Goal: Browse casually: Explore the website without a specific task or goal

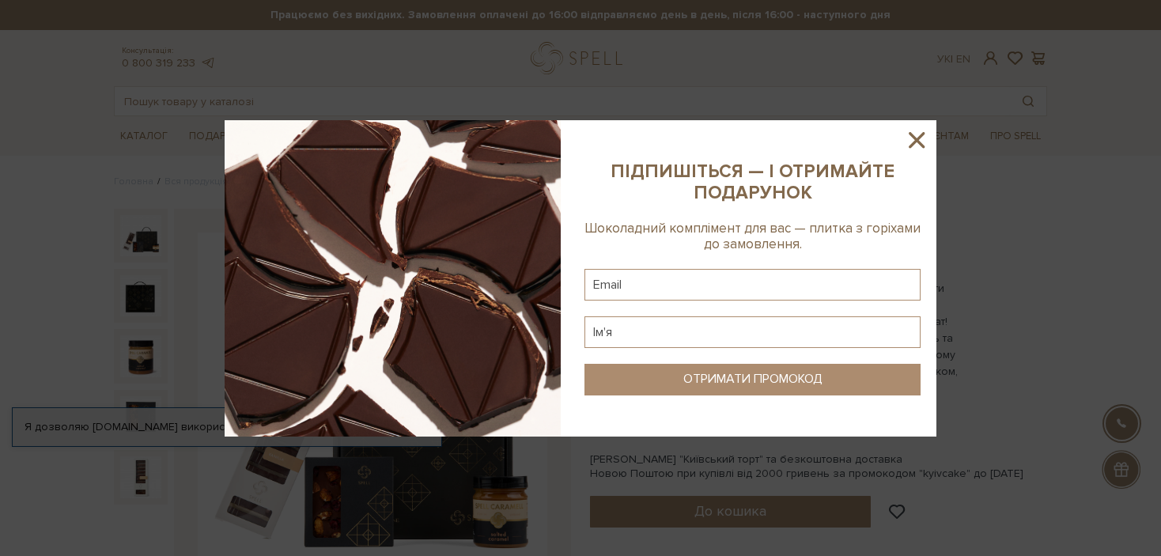
click at [913, 135] on icon at bounding box center [917, 140] width 16 height 16
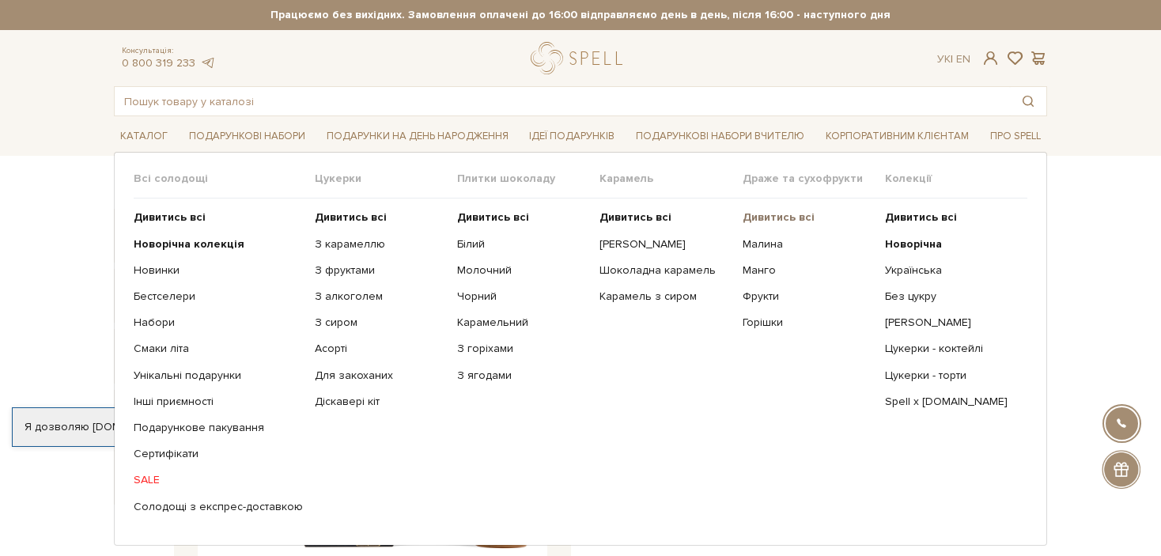
click at [771, 218] on b "Дивитись всі" at bounding box center [779, 216] width 72 height 13
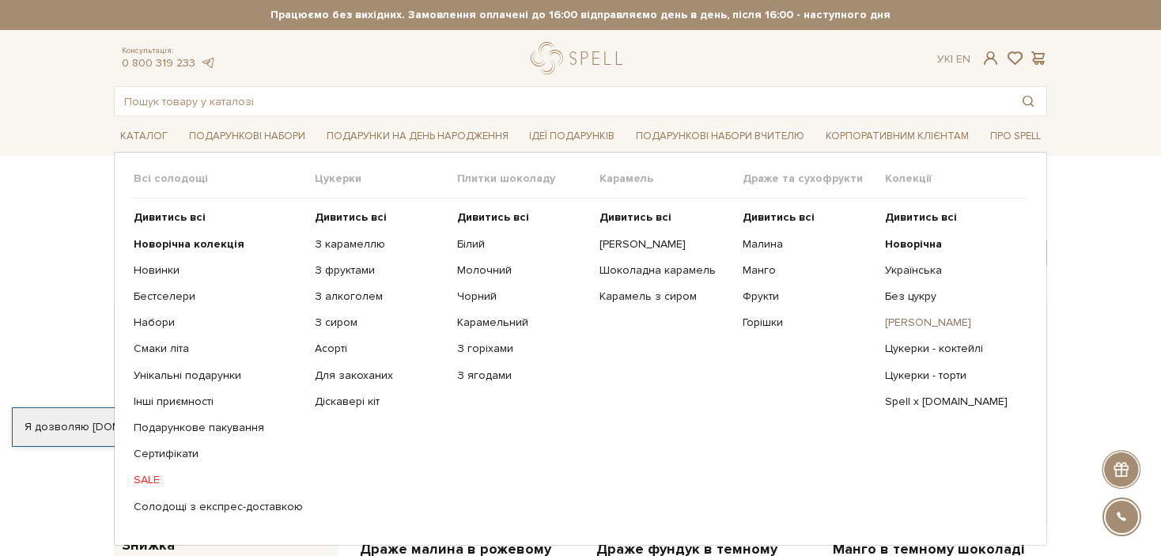
click at [904, 322] on link "[PERSON_NAME]" at bounding box center [950, 323] width 131 height 14
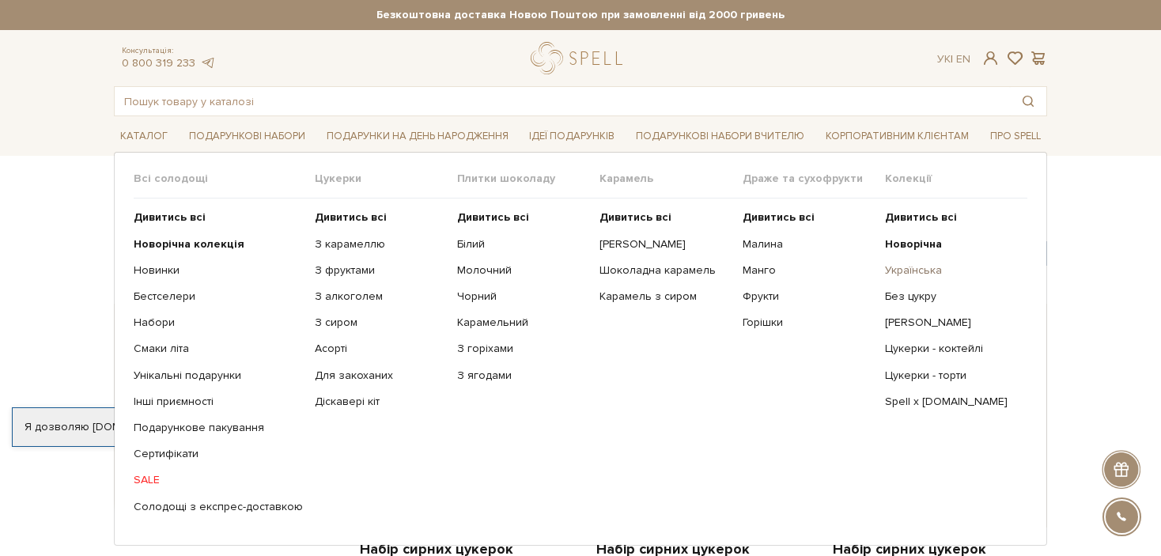
click at [904, 269] on link "Українська" at bounding box center [950, 270] width 131 height 14
click at [927, 294] on link "Без цукру" at bounding box center [950, 297] width 131 height 14
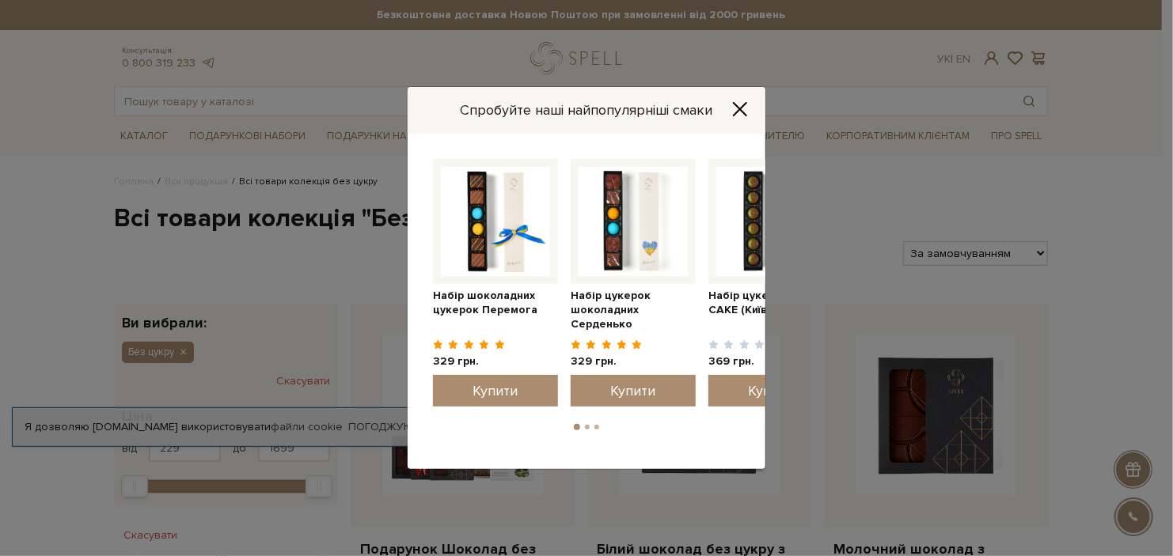
click at [748, 106] on button "Close" at bounding box center [739, 108] width 25 height 17
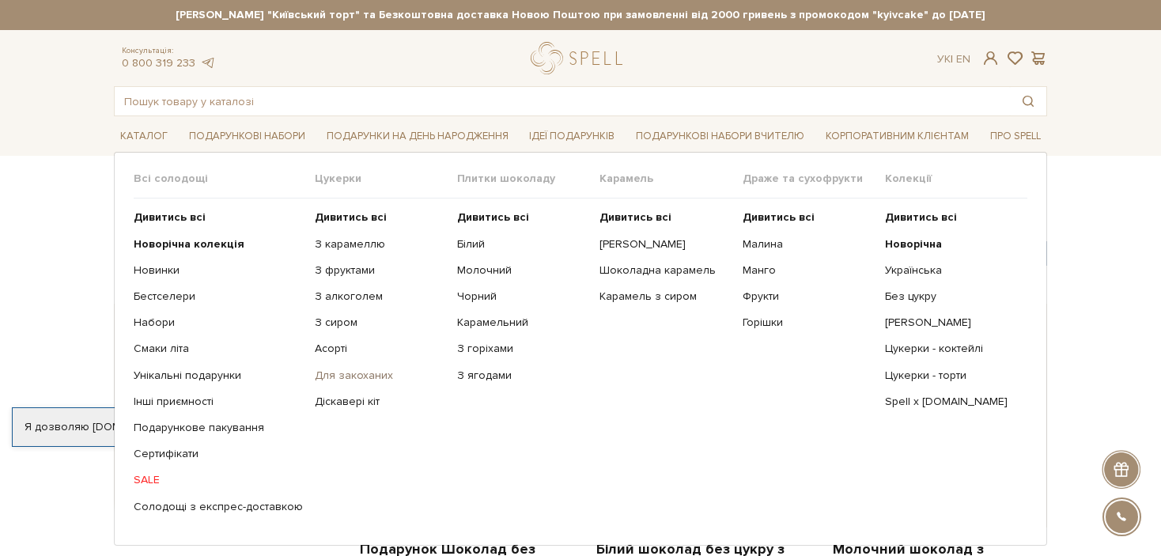
click at [343, 370] on link "Для закоханих" at bounding box center [380, 376] width 131 height 14
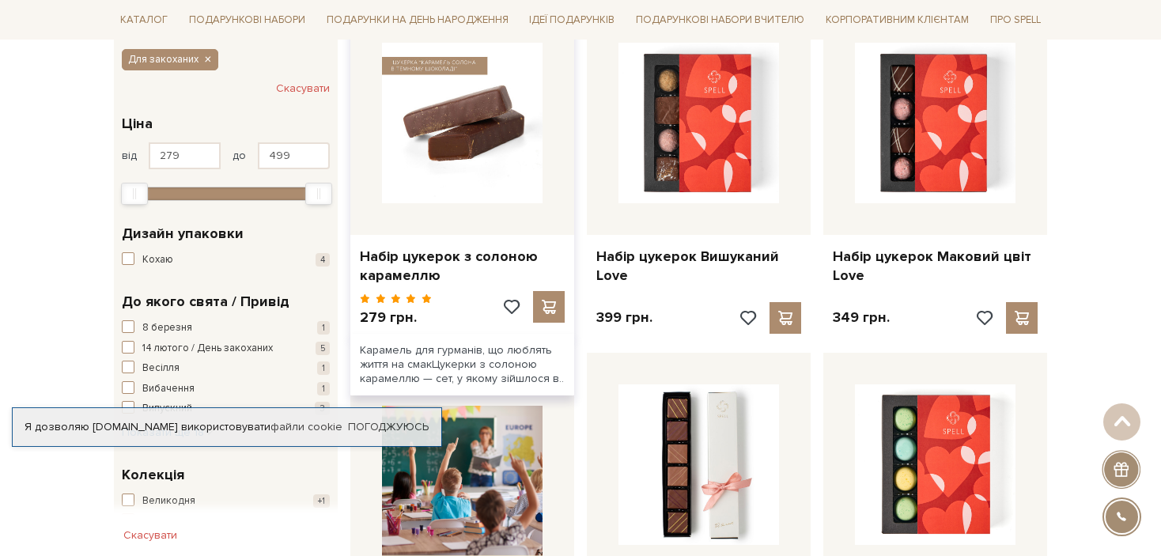
scroll to position [79, 0]
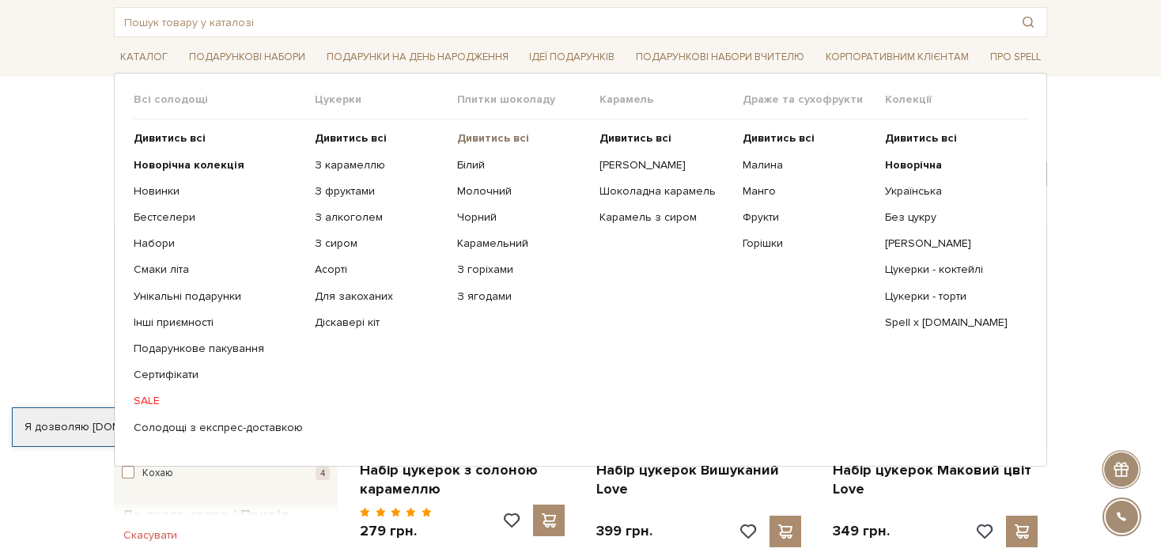
click at [498, 133] on b "Дивитись всі" at bounding box center [493, 137] width 72 height 13
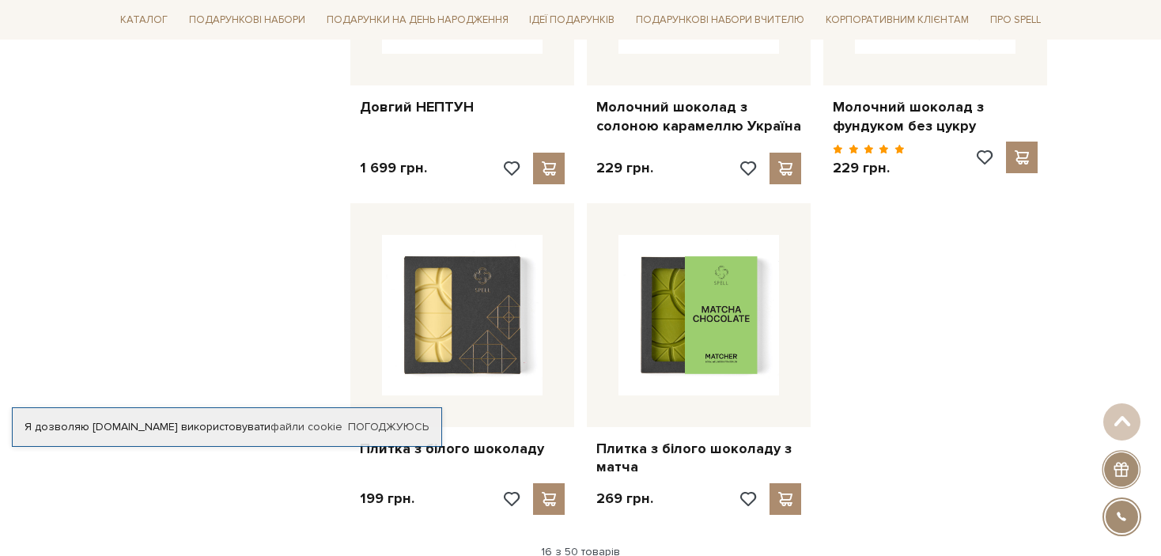
scroll to position [2057, 0]
